Goal: Use online tool/utility: Utilize a website feature to perform a specific function

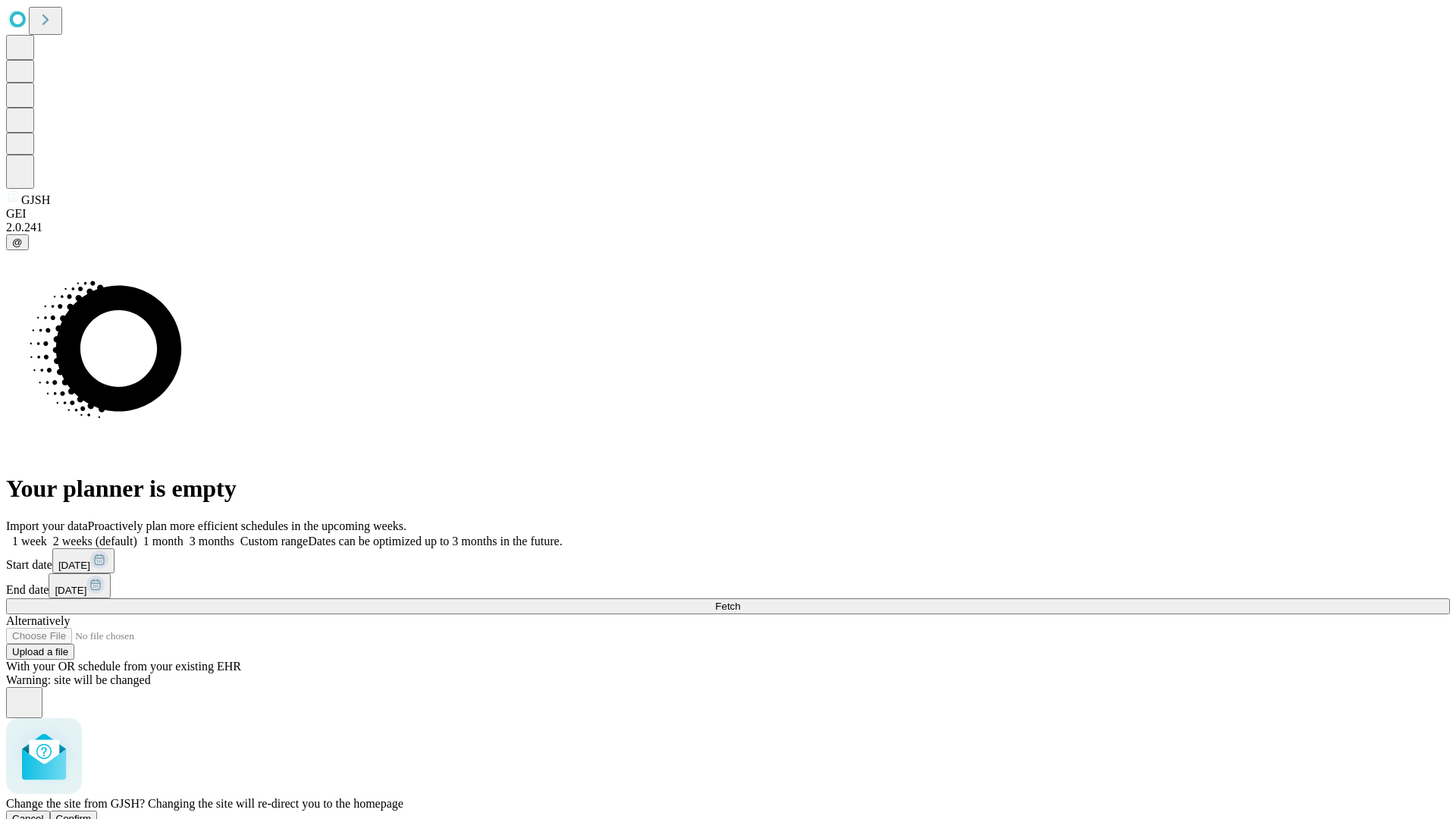
click at [91, 813] on span "Confirm" at bounding box center [73, 819] width 36 height 12
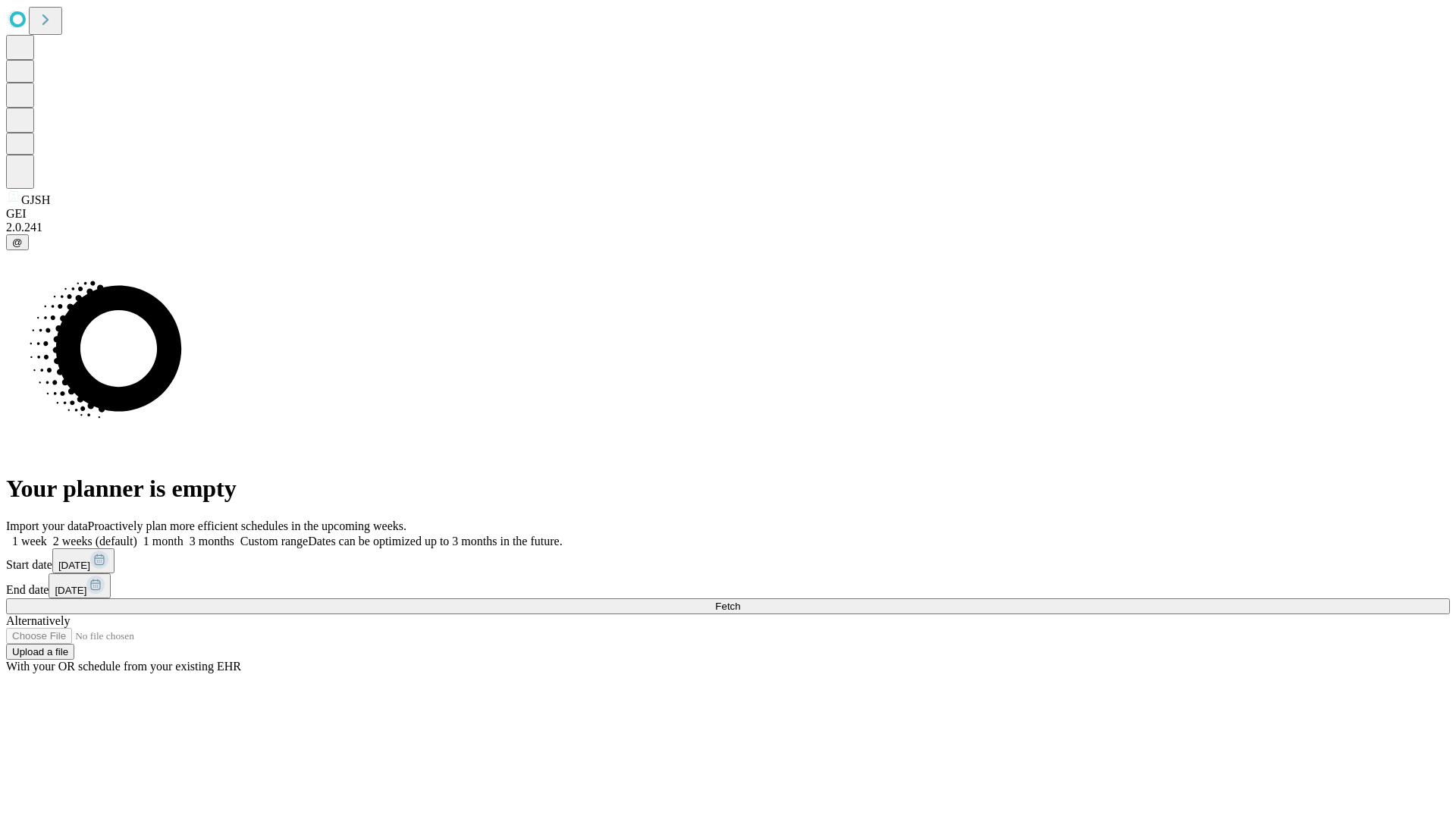
click at [138, 534] on label "2 weeks (default)" at bounding box center [92, 540] width 90 height 13
click at [740, 601] on span "Fetch" at bounding box center [728, 606] width 25 height 12
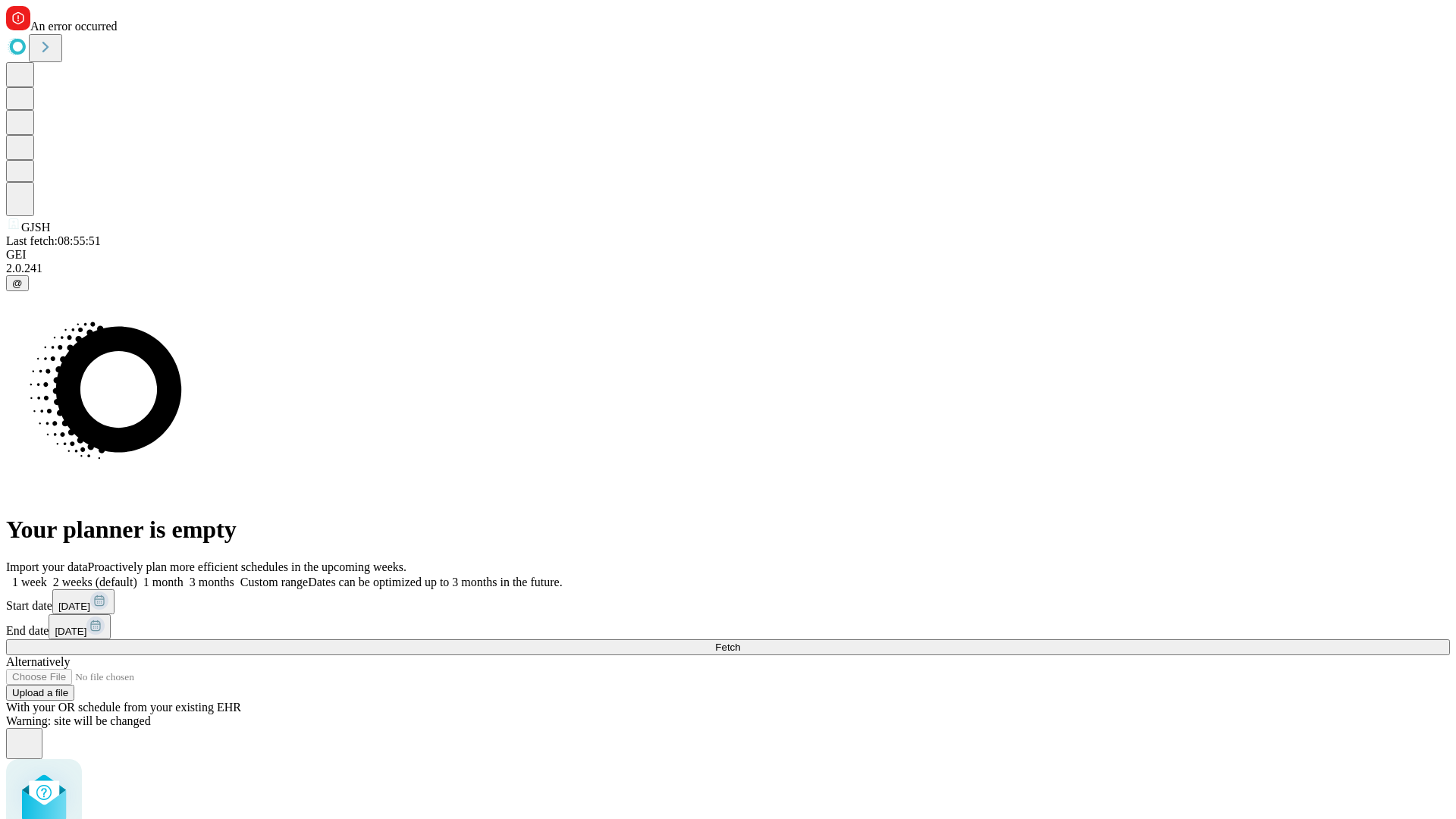
click at [138, 576] on label "2 weeks (default)" at bounding box center [92, 581] width 90 height 13
click at [740, 642] on span "Fetch" at bounding box center [728, 648] width 25 height 12
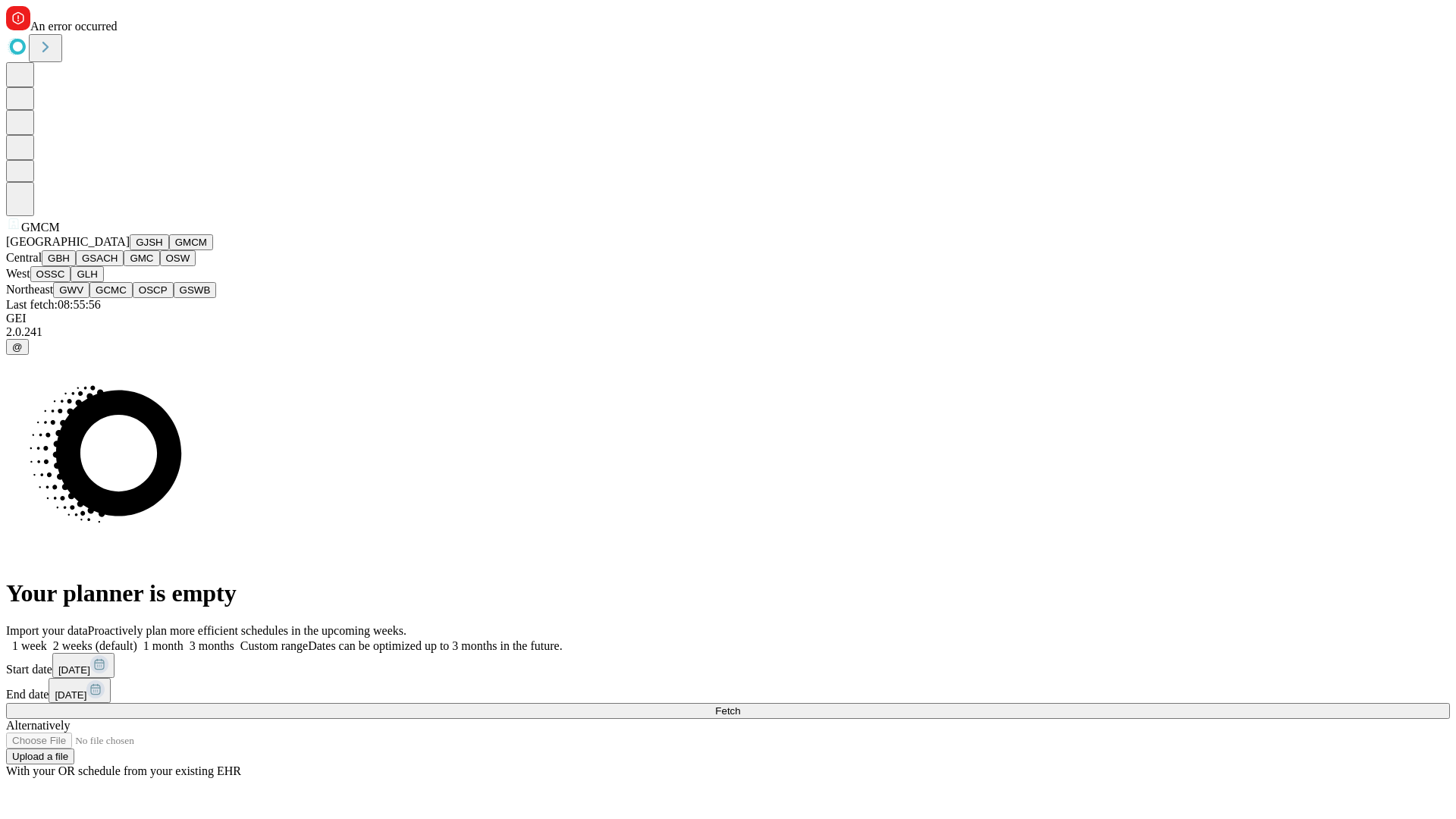
click at [76, 267] on button "GBH" at bounding box center [58, 258] width 34 height 16
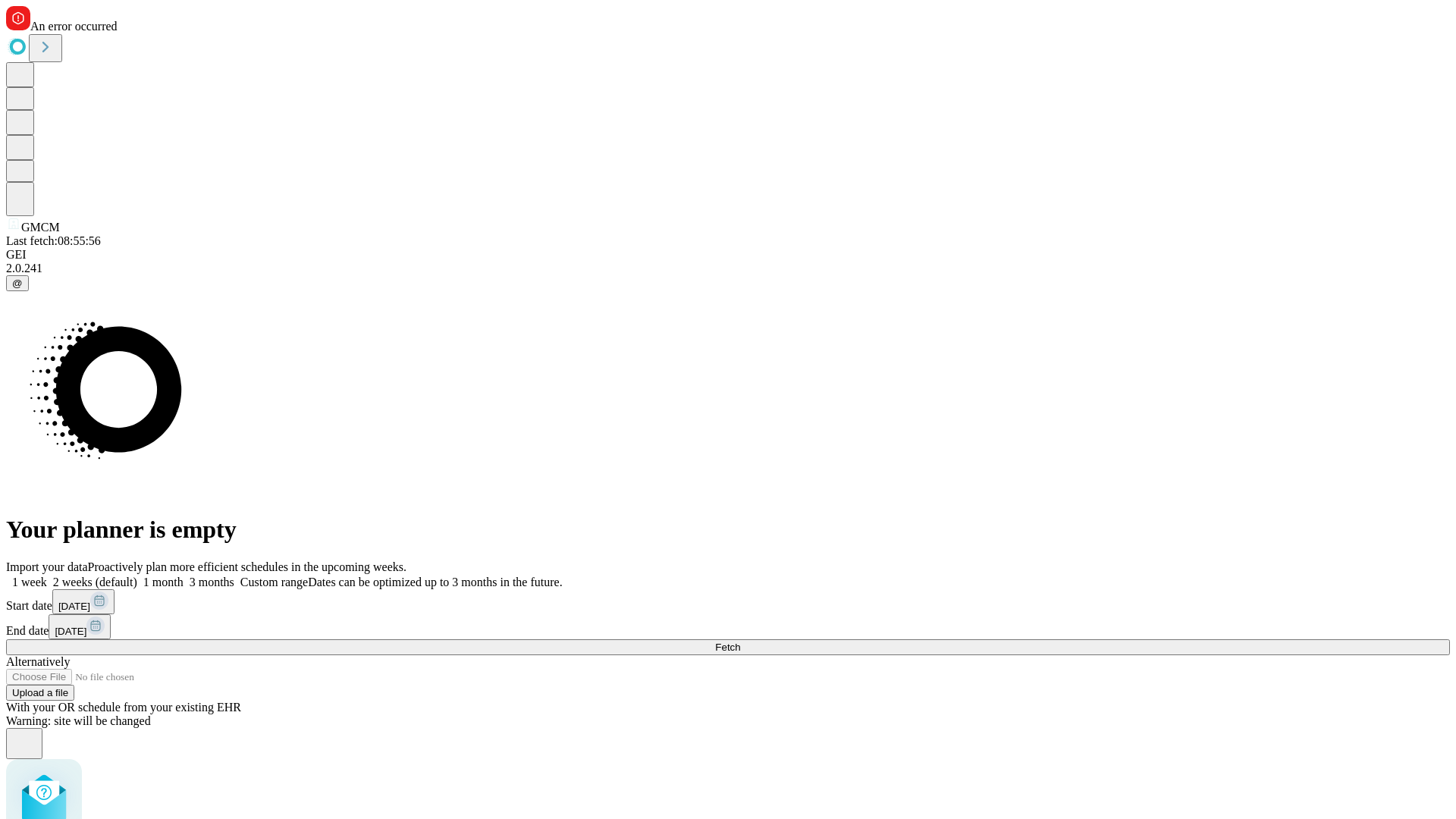
click at [138, 576] on label "2 weeks (default)" at bounding box center [92, 581] width 90 height 13
click at [740, 642] on span "Fetch" at bounding box center [728, 648] width 25 height 12
click at [138, 576] on label "2 weeks (default)" at bounding box center [92, 581] width 90 height 13
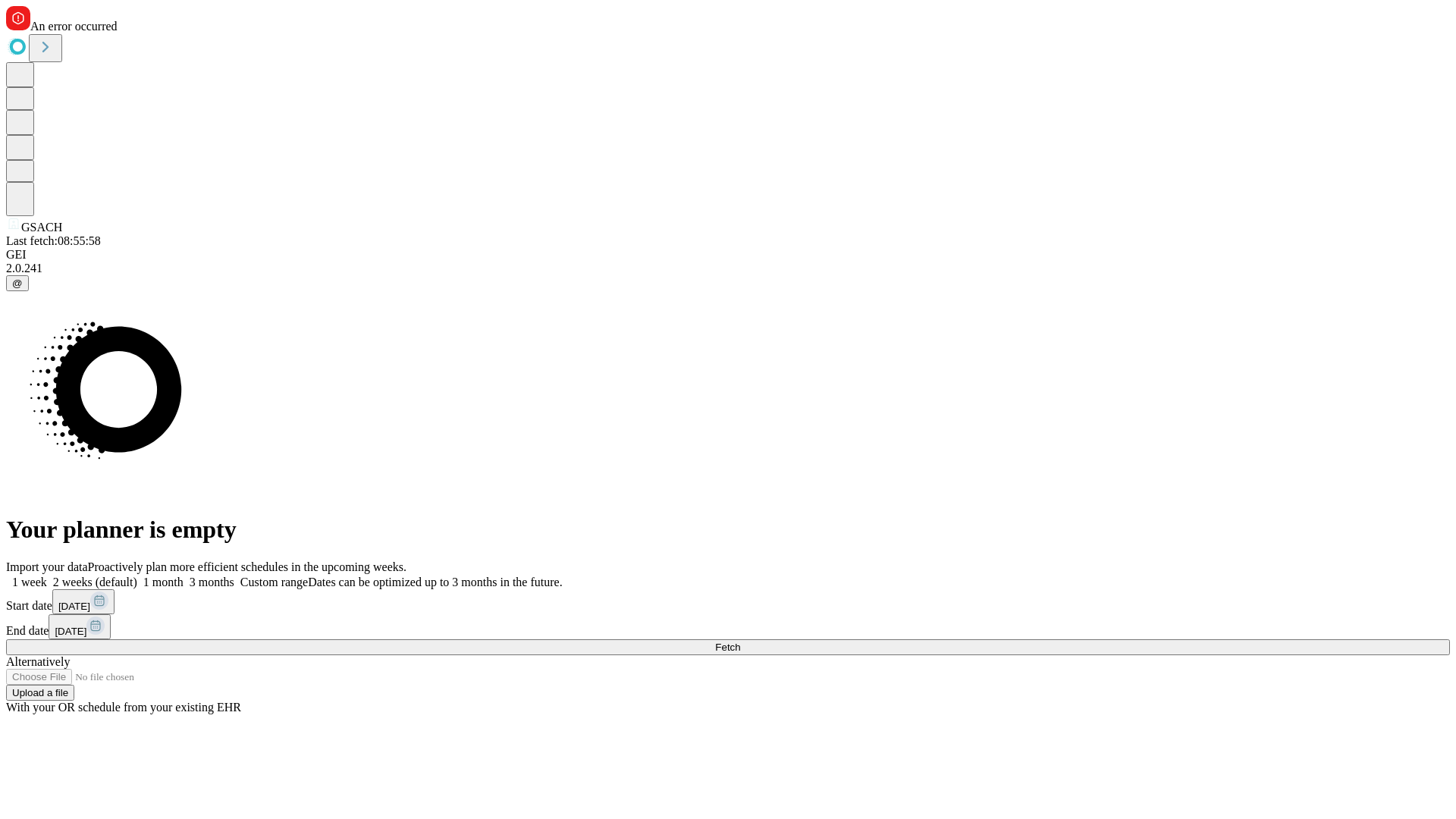
click at [740, 642] on span "Fetch" at bounding box center [728, 648] width 25 height 12
click at [138, 576] on label "2 weeks (default)" at bounding box center [92, 581] width 90 height 13
click at [740, 642] on span "Fetch" at bounding box center [728, 648] width 25 height 12
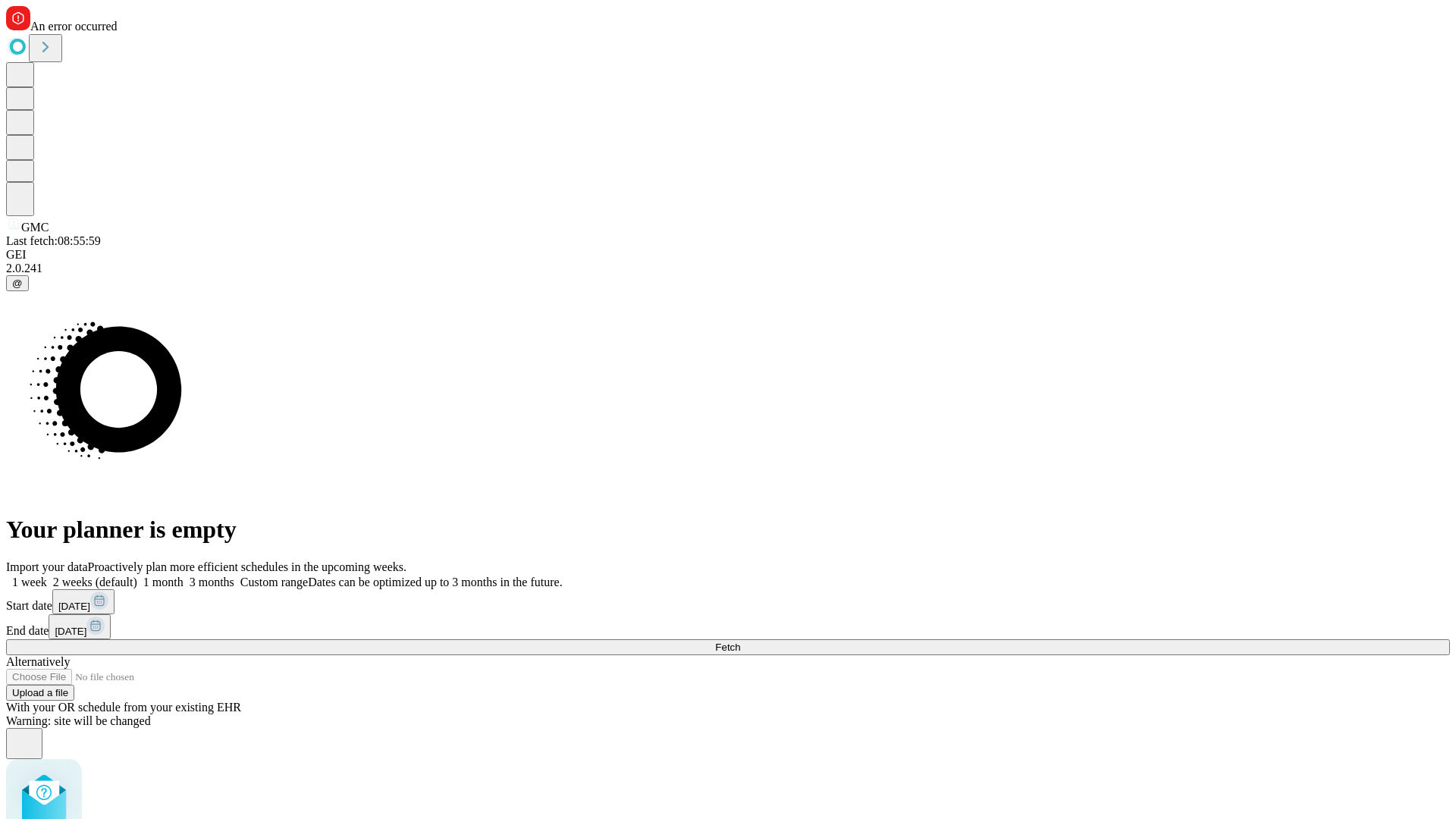
click at [138, 576] on label "2 weeks (default)" at bounding box center [92, 581] width 90 height 13
click at [740, 642] on span "Fetch" at bounding box center [728, 648] width 25 height 12
click at [138, 576] on label "2 weeks (default)" at bounding box center [92, 581] width 90 height 13
click at [740, 642] on span "Fetch" at bounding box center [728, 648] width 25 height 12
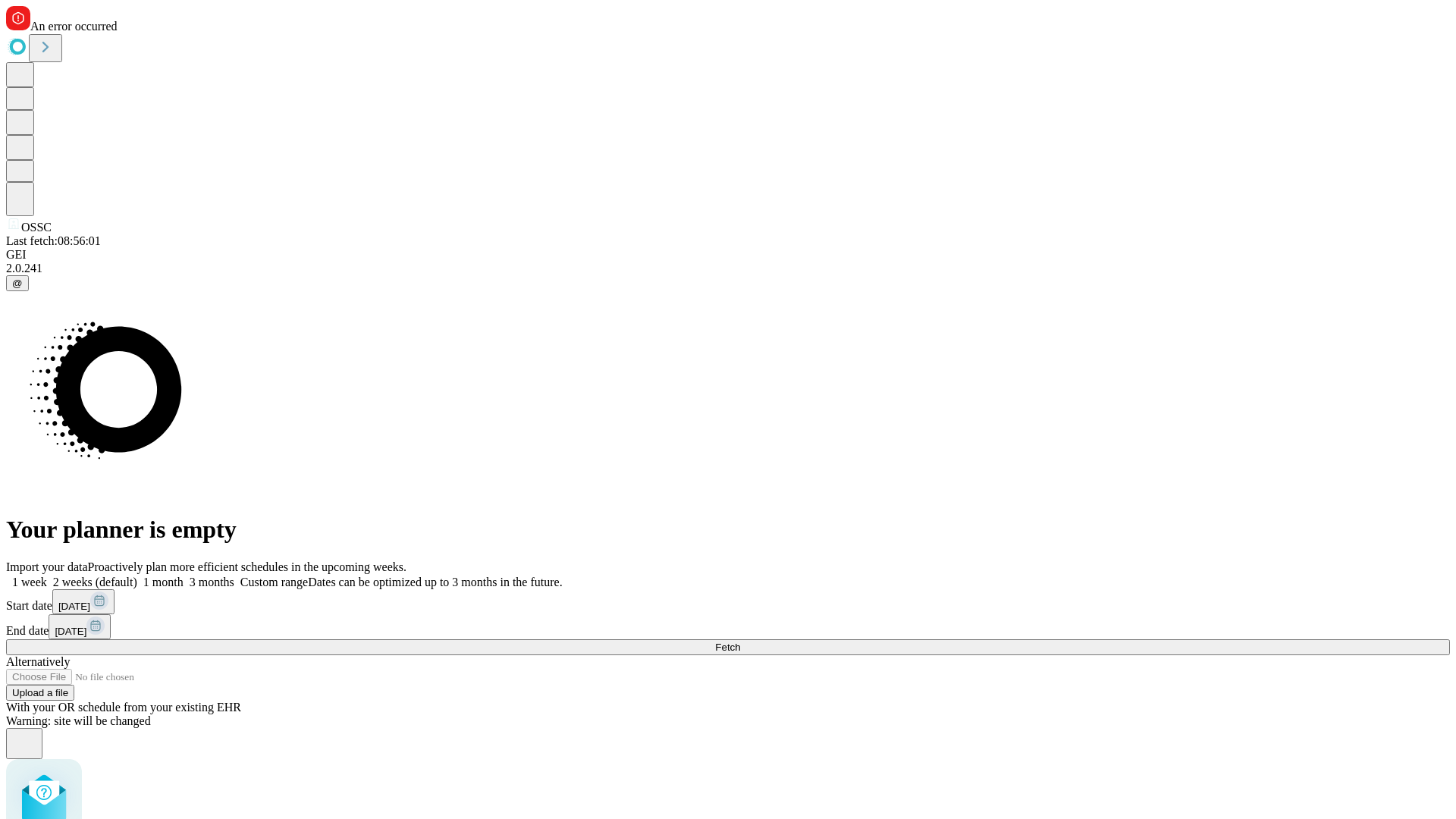
click at [138, 576] on label "2 weeks (default)" at bounding box center [92, 581] width 90 height 13
click at [740, 642] on span "Fetch" at bounding box center [728, 648] width 25 height 12
click at [138, 576] on label "2 weeks (default)" at bounding box center [92, 581] width 90 height 13
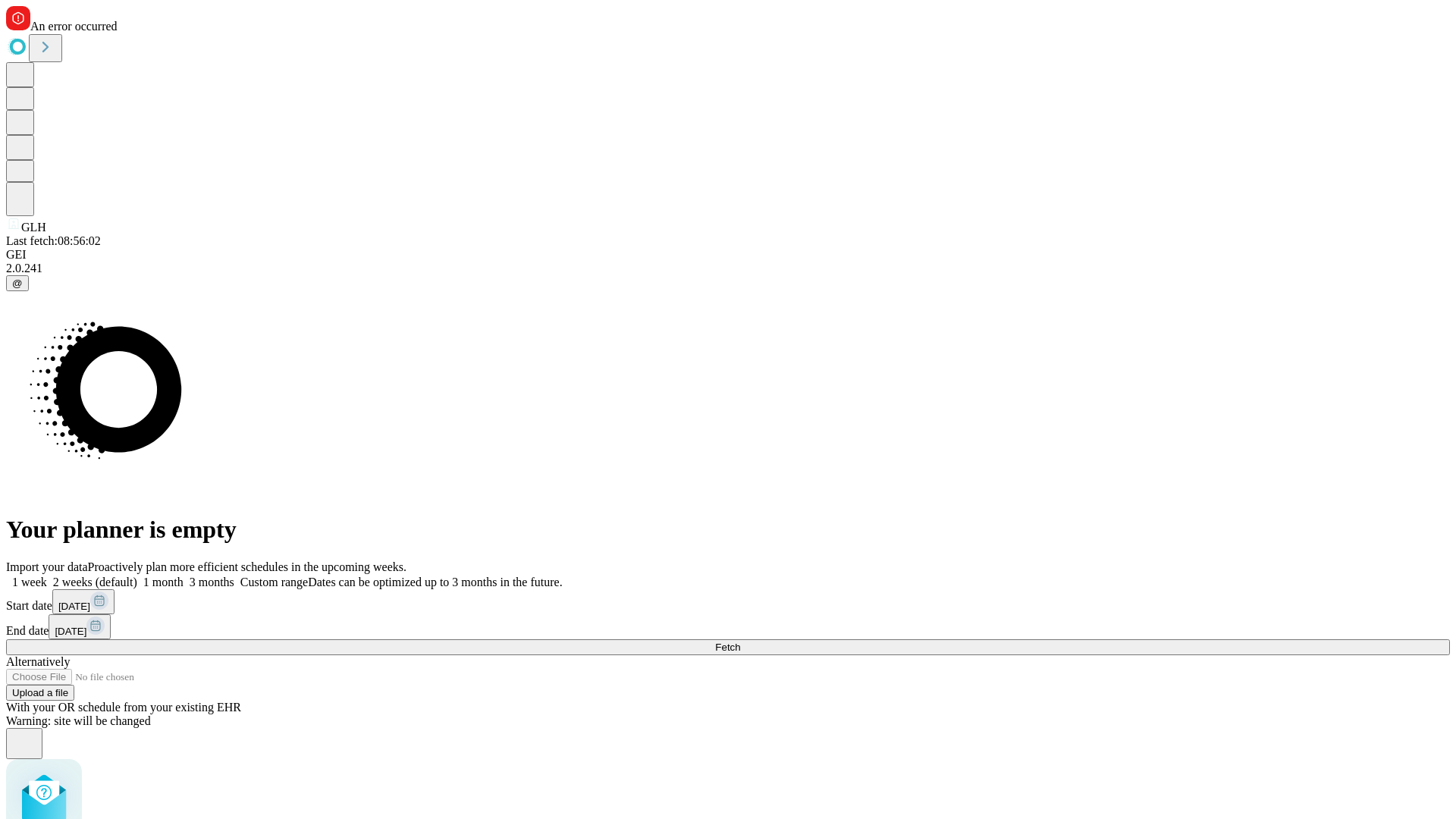
click at [740, 642] on span "Fetch" at bounding box center [728, 648] width 25 height 12
click at [138, 576] on label "2 weeks (default)" at bounding box center [92, 581] width 90 height 13
click at [740, 642] on span "Fetch" at bounding box center [728, 648] width 25 height 12
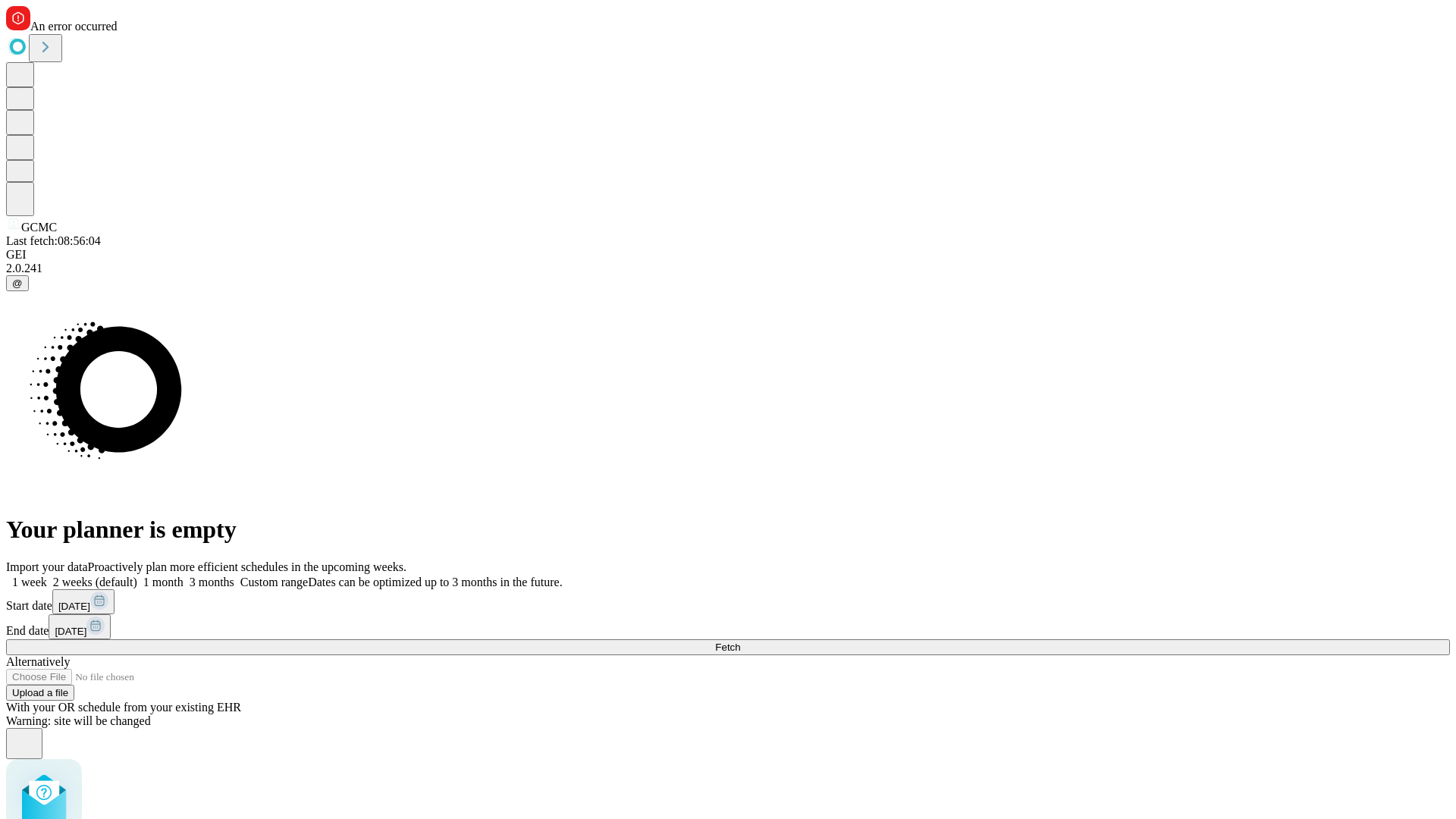
click at [138, 576] on label "2 weeks (default)" at bounding box center [92, 581] width 90 height 13
click at [740, 642] on span "Fetch" at bounding box center [728, 648] width 25 height 12
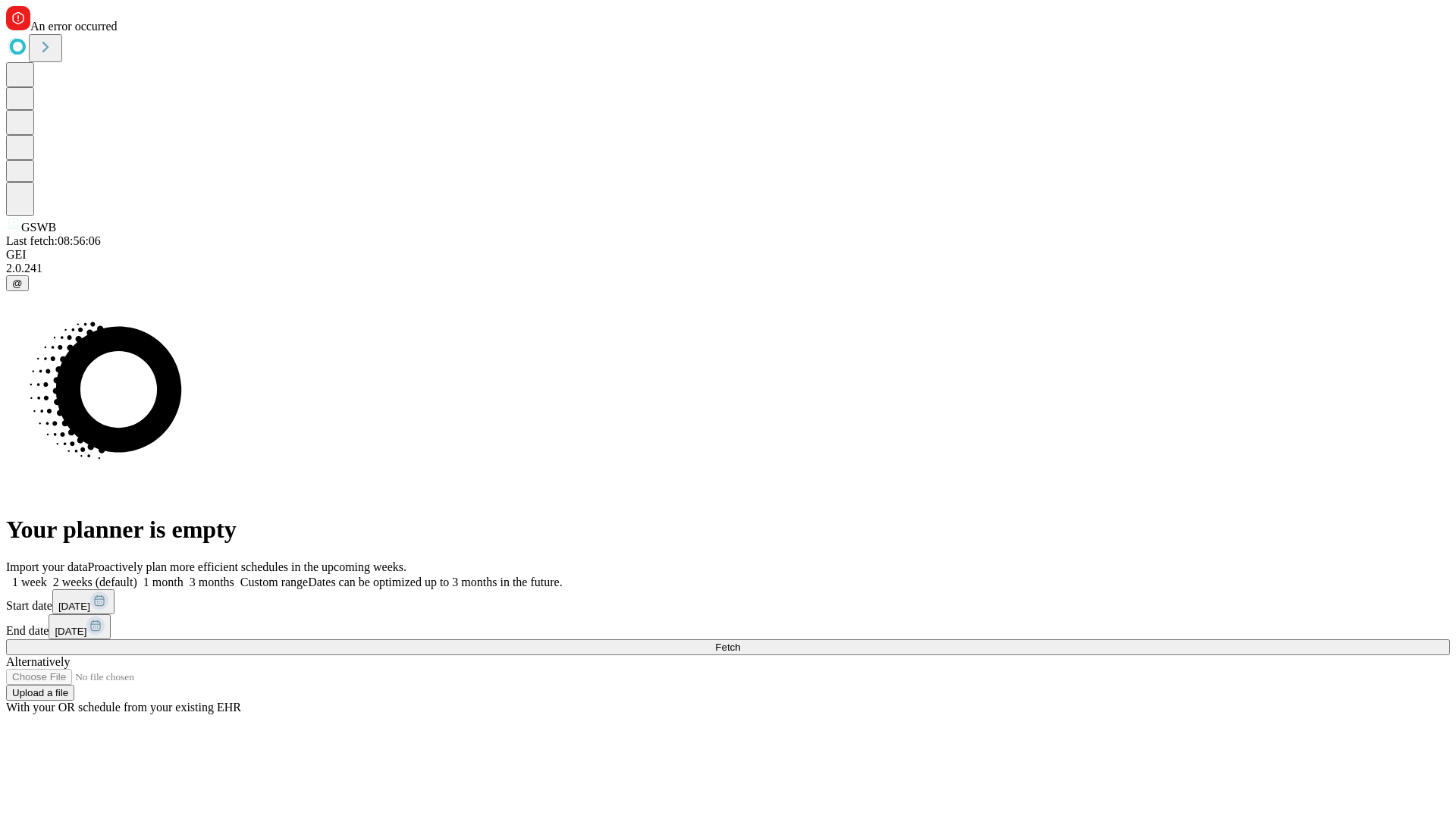
click at [138, 576] on label "2 weeks (default)" at bounding box center [92, 581] width 90 height 13
click at [740, 642] on span "Fetch" at bounding box center [728, 648] width 25 height 12
